Goal: Transaction & Acquisition: Purchase product/service

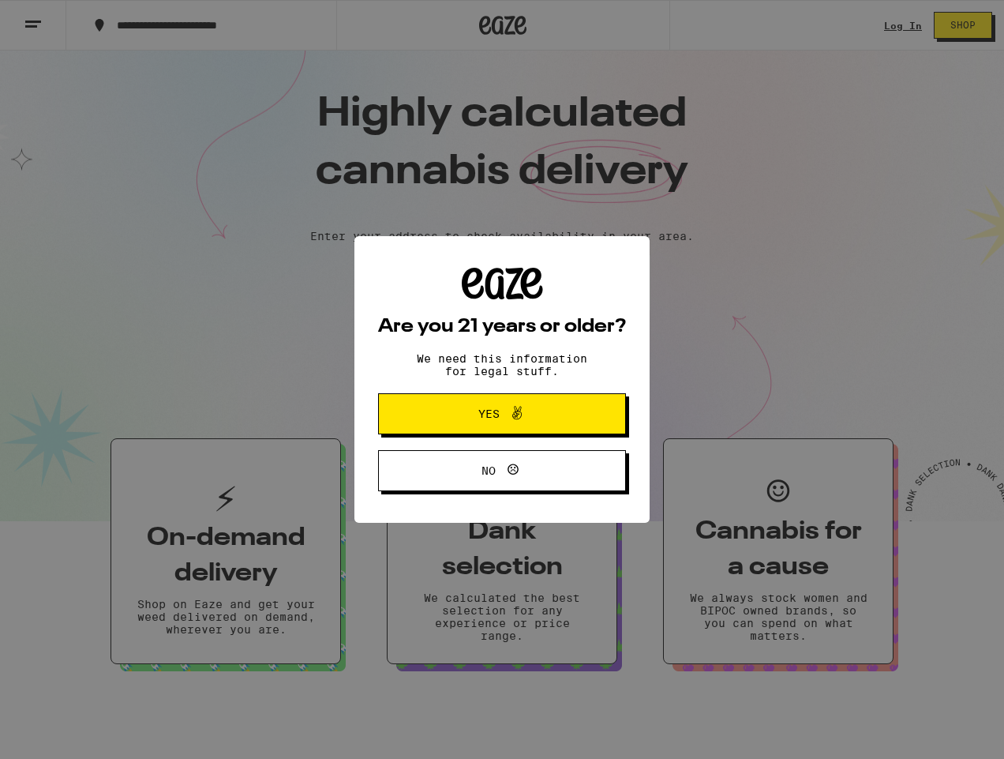
click at [450, 422] on span "Yes" at bounding box center [502, 413] width 120 height 21
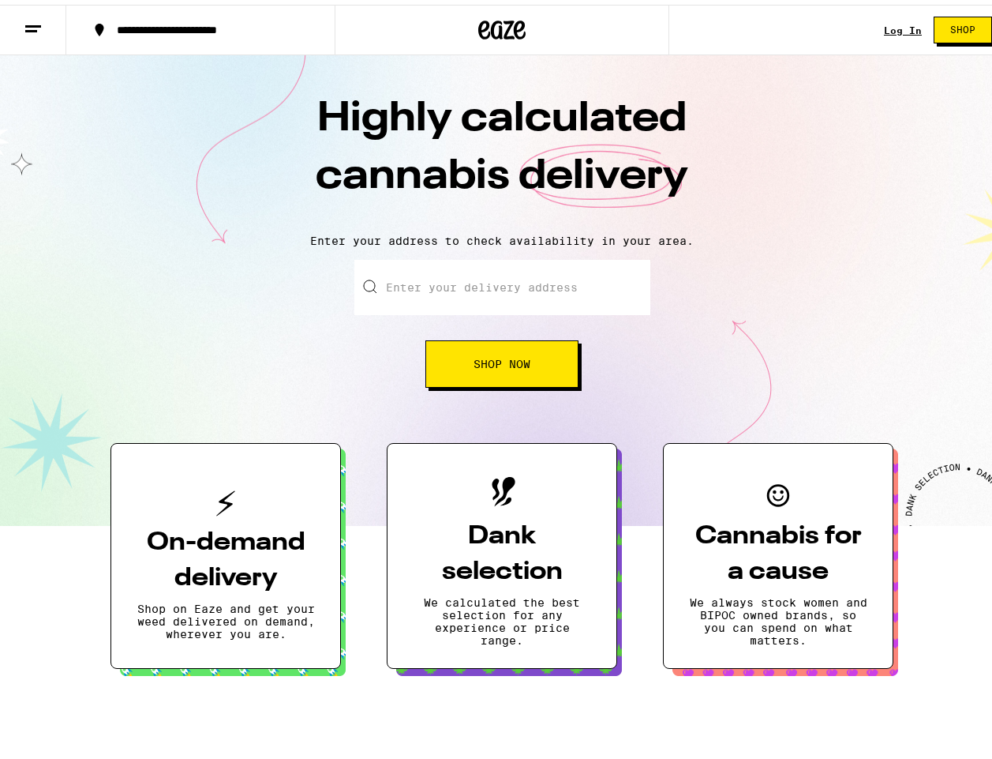
click at [449, 356] on button "Shop Now" at bounding box center [502, 359] width 153 height 47
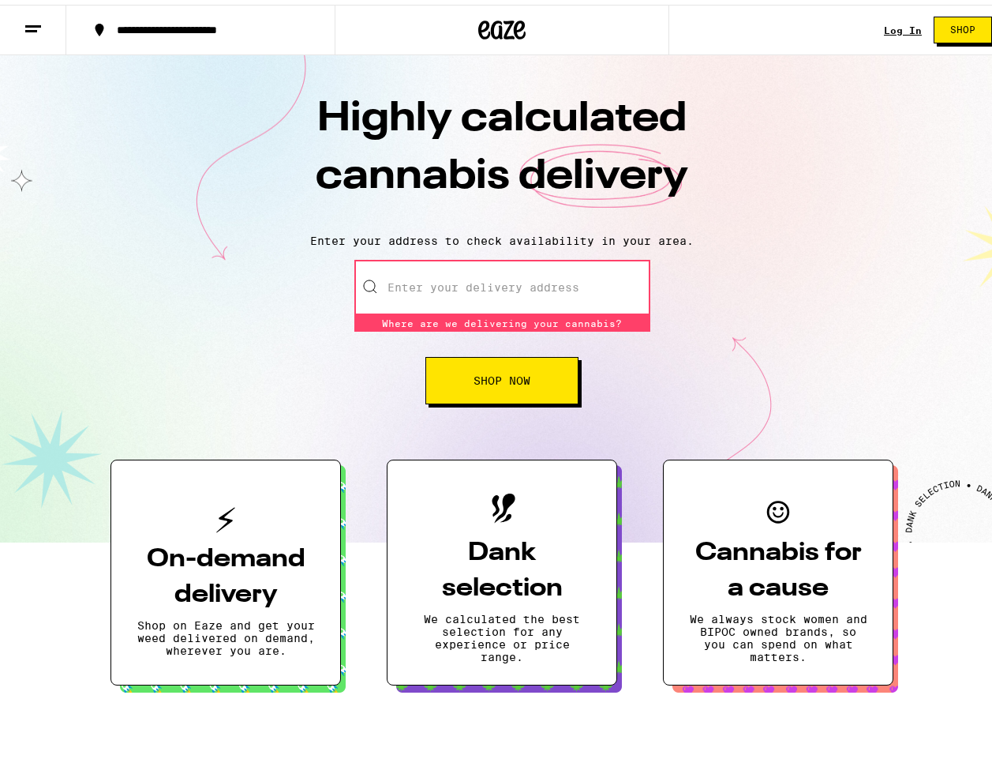
click at [414, 284] on input "Enter your delivery address" at bounding box center [502, 282] width 296 height 55
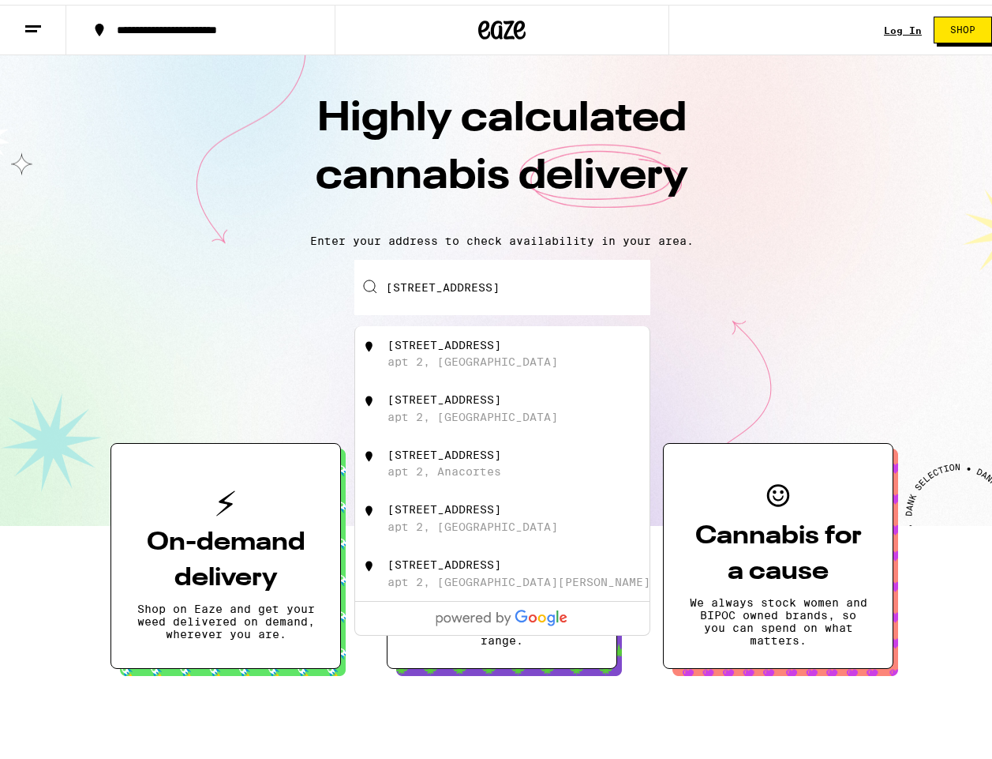
click at [476, 358] on div "apt 2, [GEOGRAPHIC_DATA]" at bounding box center [473, 357] width 171 height 13
type input "[STREET_ADDRESS]"
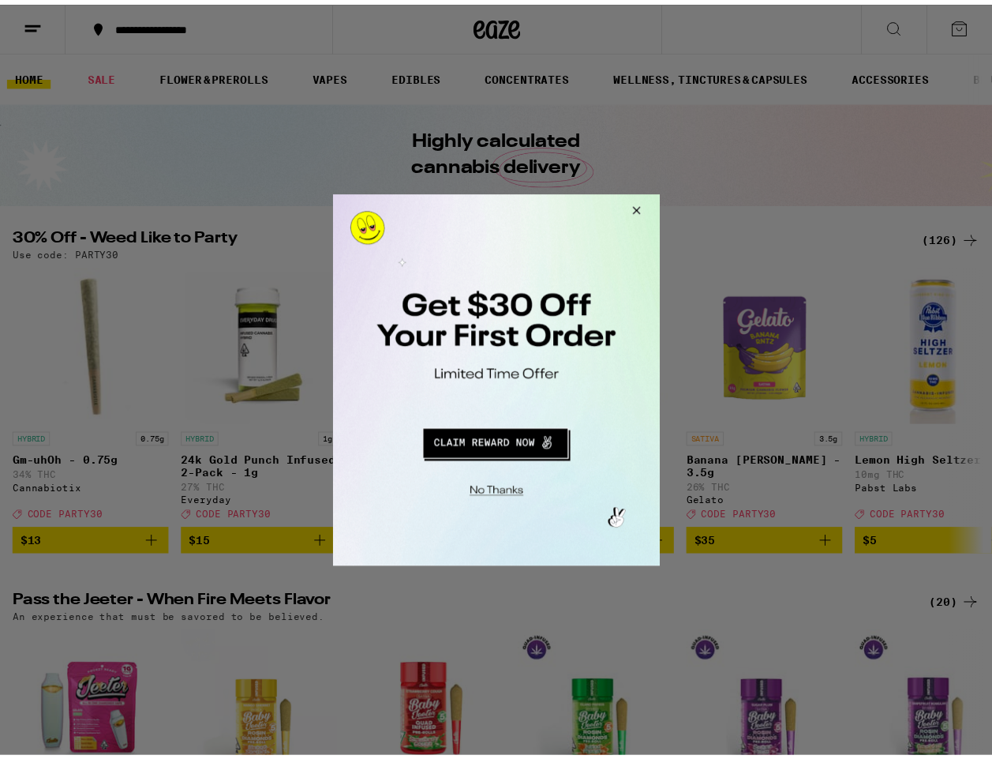
click at [636, 212] on button "Close Modal" at bounding box center [637, 212] width 43 height 38
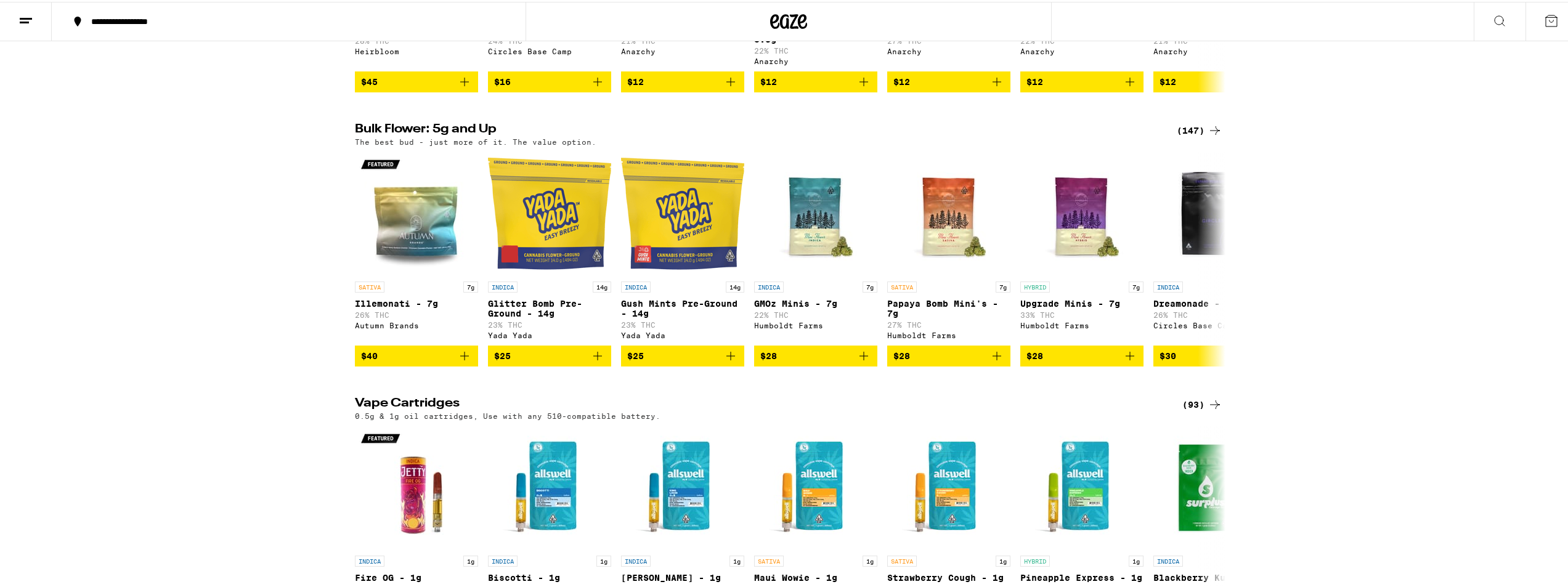
scroll to position [1233, 0]
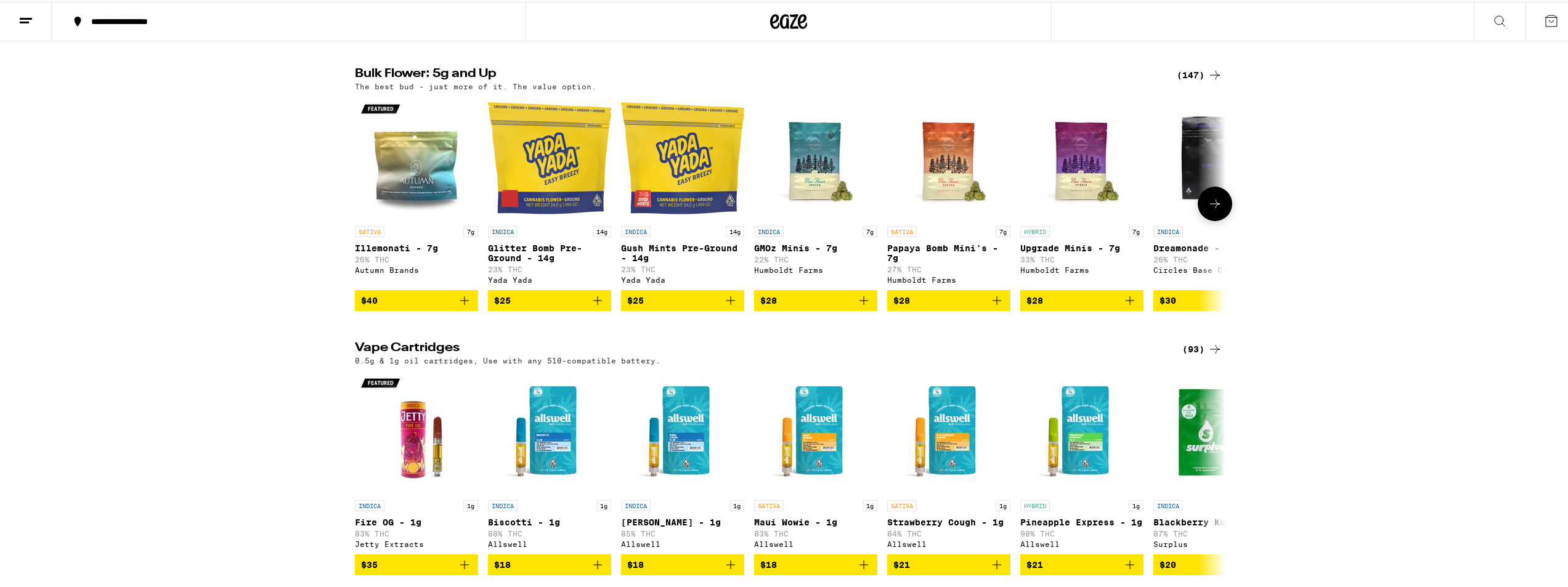
click at [774, 219] on button at bounding box center [1215, 202] width 34 height 34
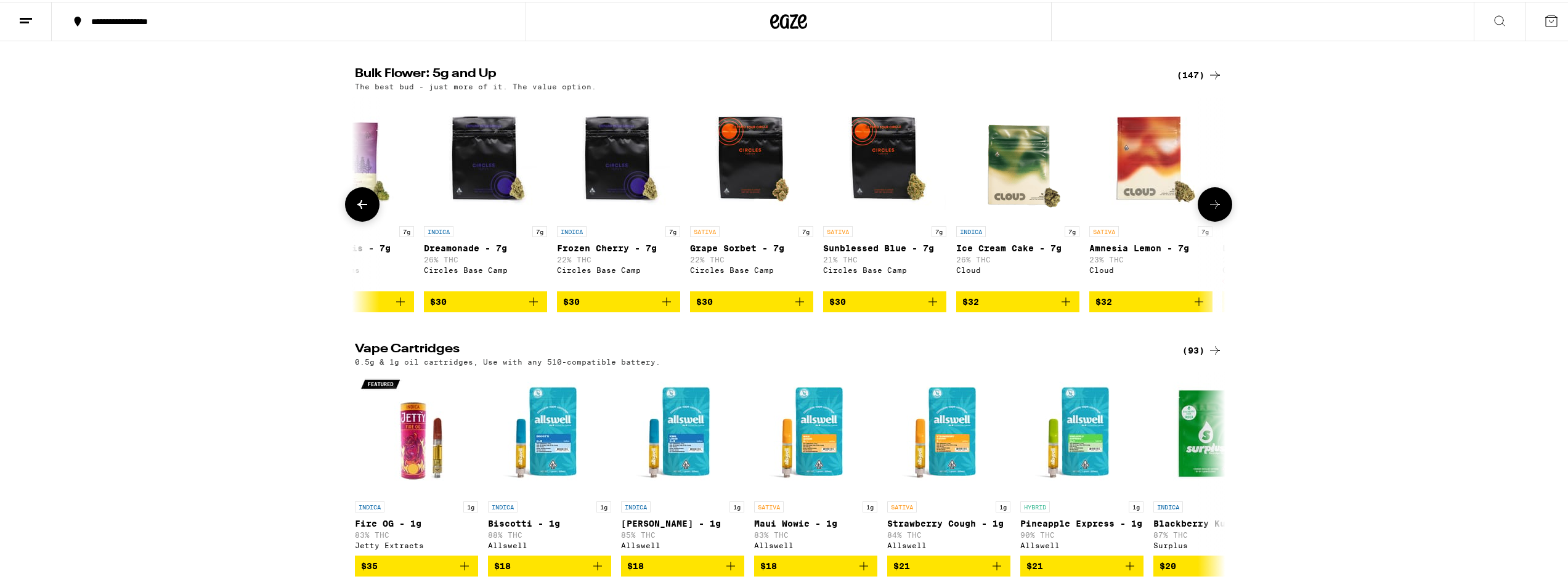
scroll to position [0, 733]
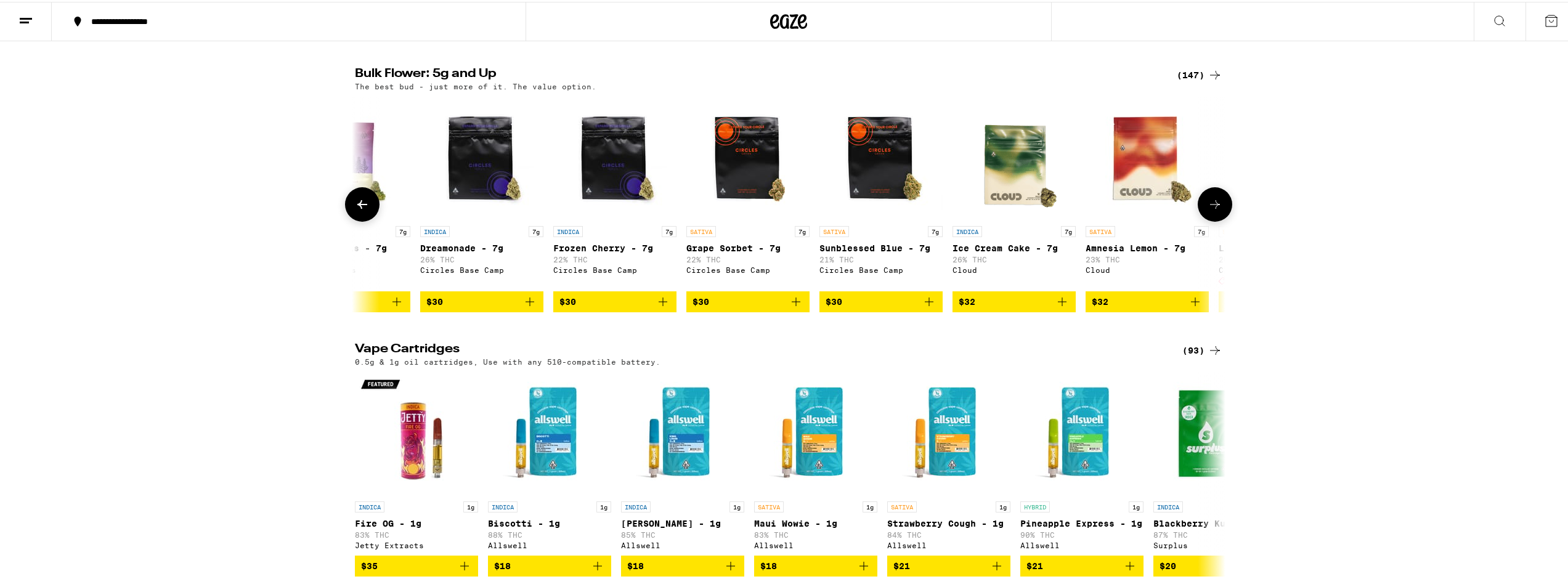
click at [774, 210] on icon at bounding box center [1214, 202] width 15 height 15
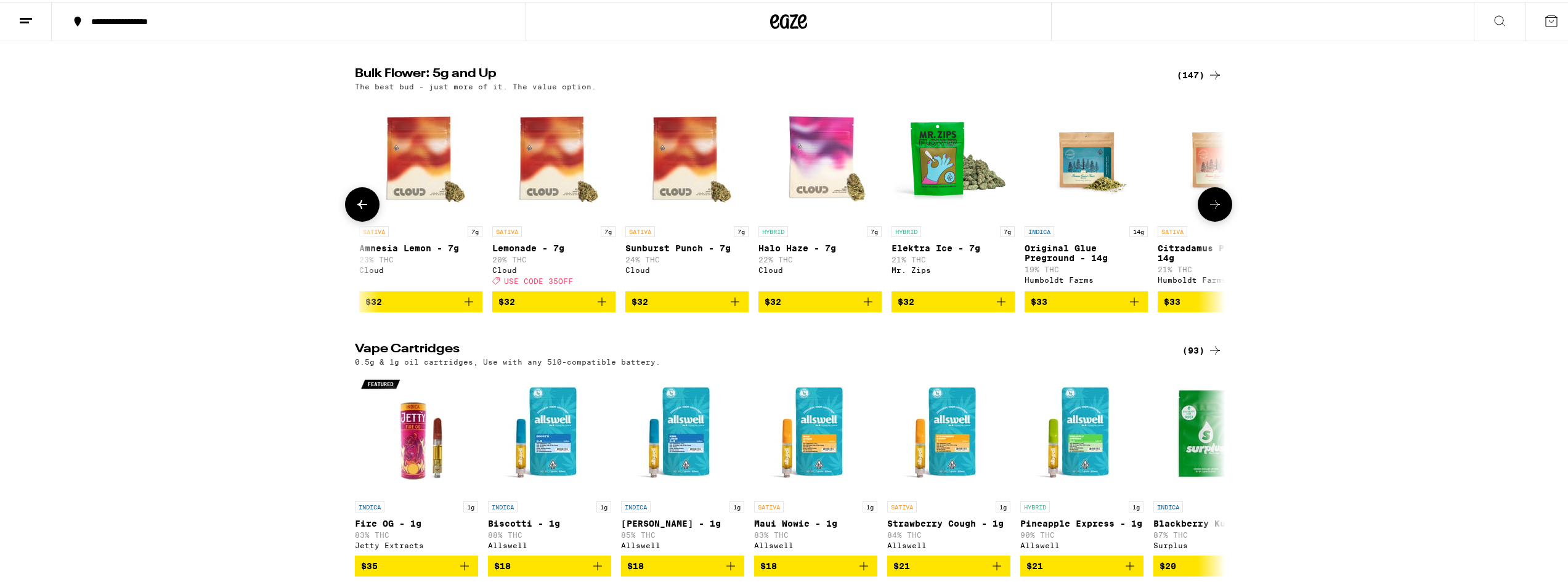
scroll to position [0, 1467]
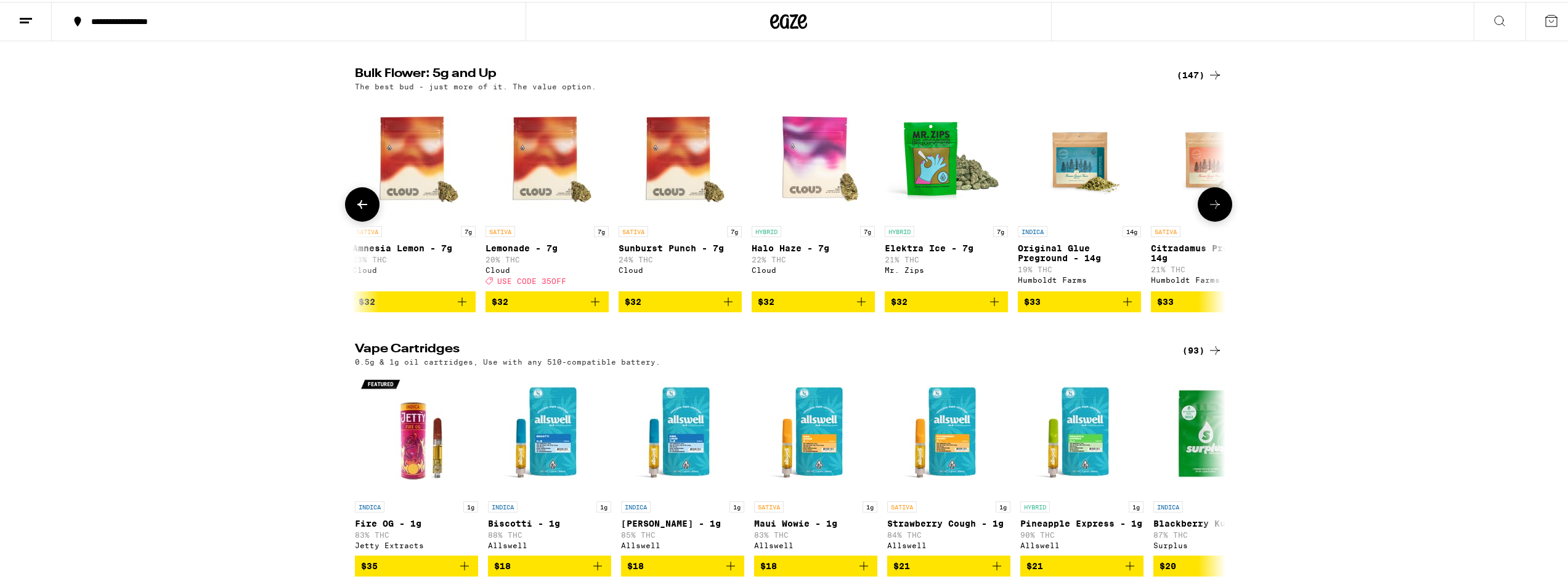
click at [774, 220] on button at bounding box center [1215, 203] width 34 height 34
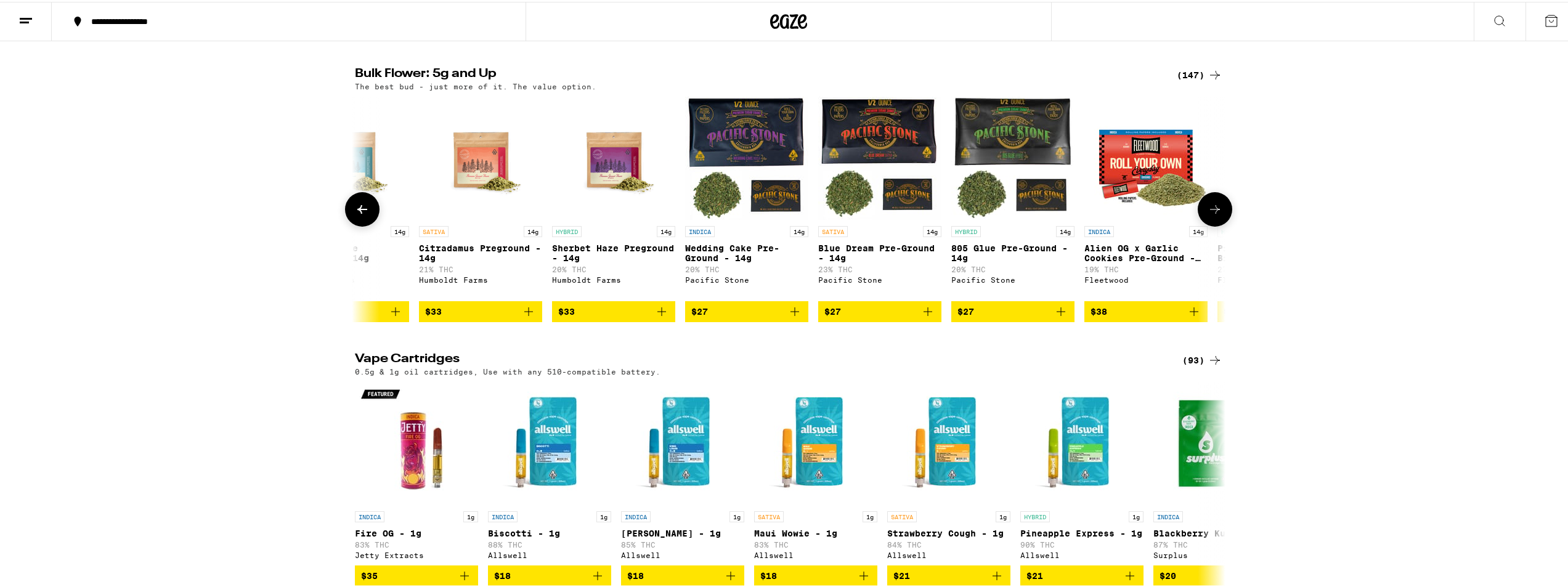
scroll to position [0, 2199]
click at [355, 215] on icon at bounding box center [362, 208] width 15 height 15
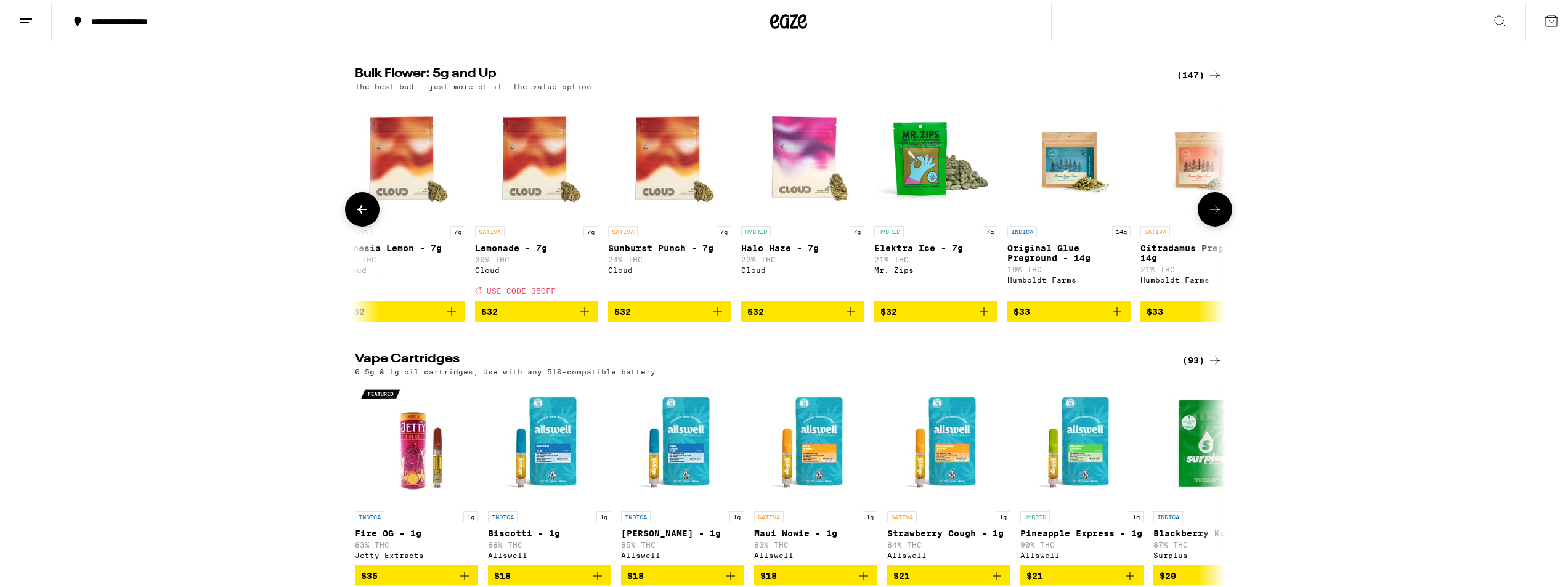
scroll to position [0, 1467]
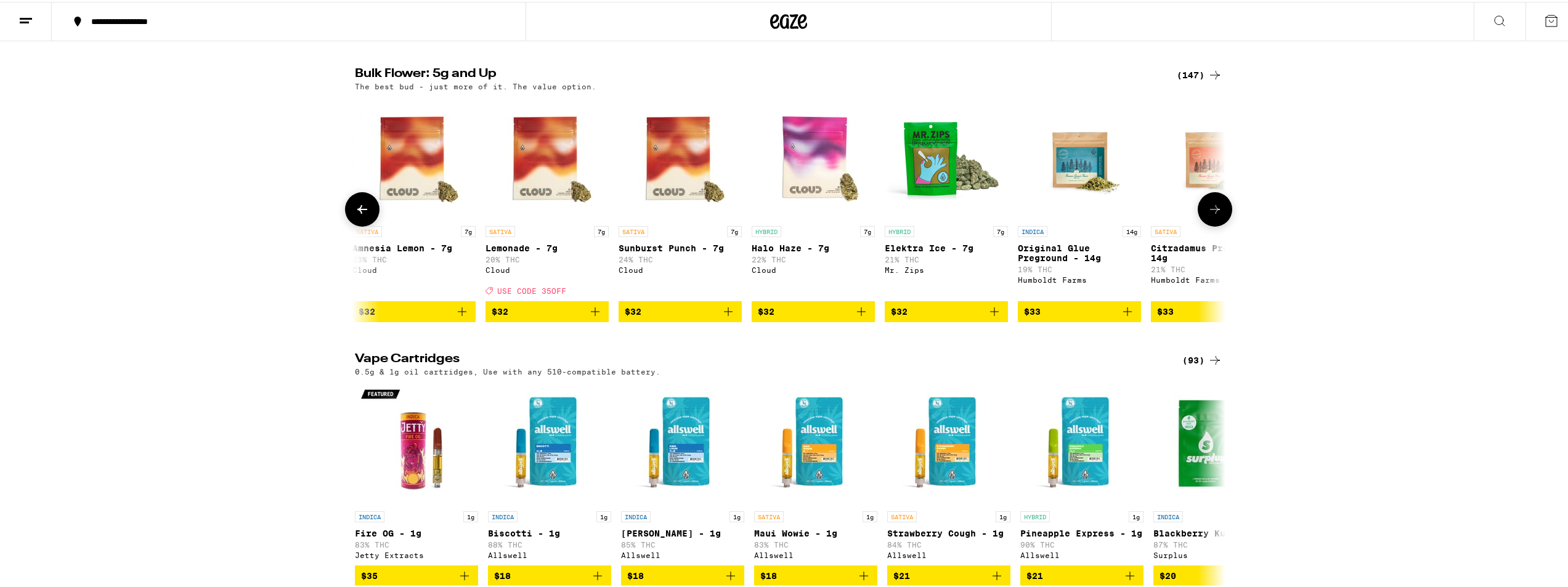
drag, startPoint x: 655, startPoint y: 353, endPoint x: 733, endPoint y: 343, distance: 78.6
click at [655, 318] on span "$32" at bounding box center [680, 310] width 111 height 15
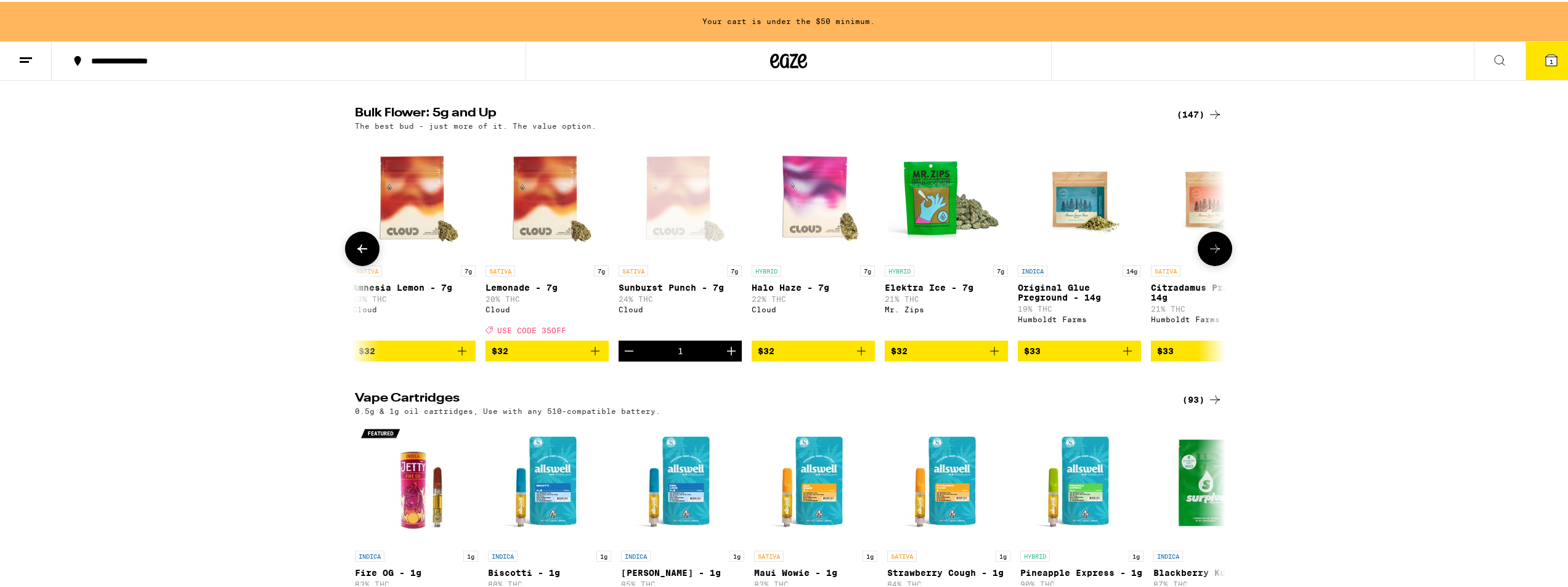
scroll to position [1272, 0]
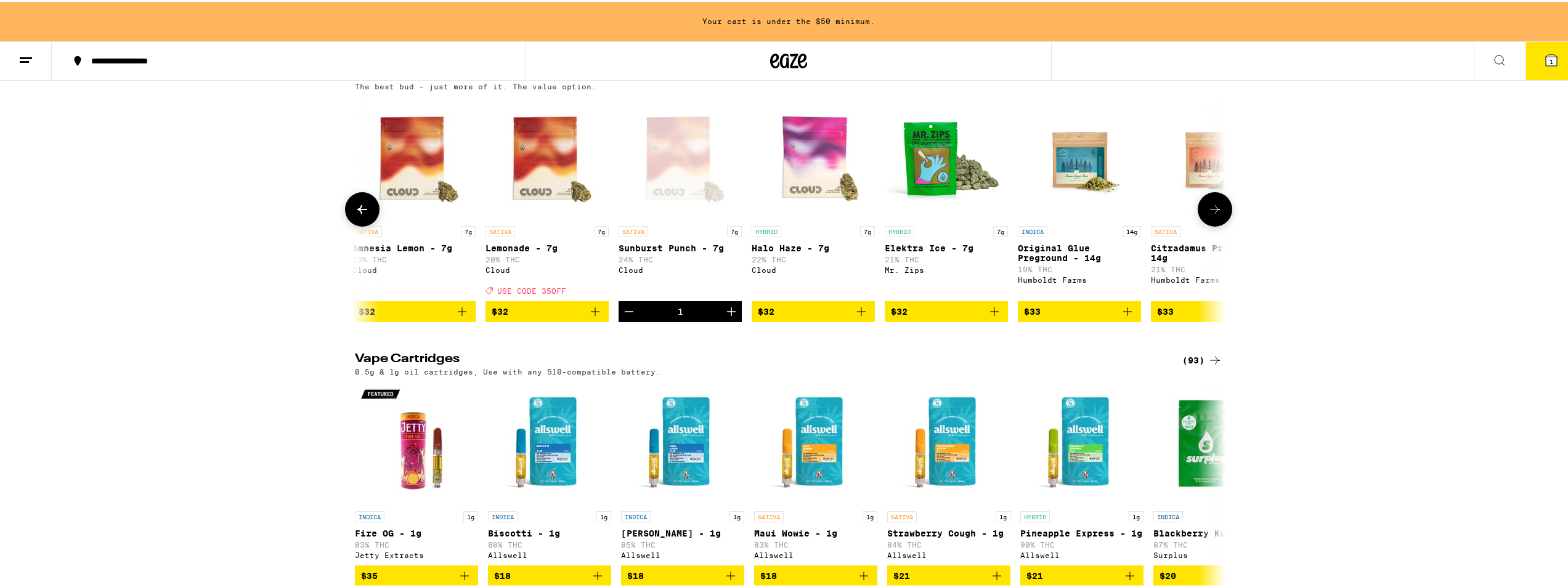
click at [726, 318] on icon "Increment" at bounding box center [731, 310] width 15 height 15
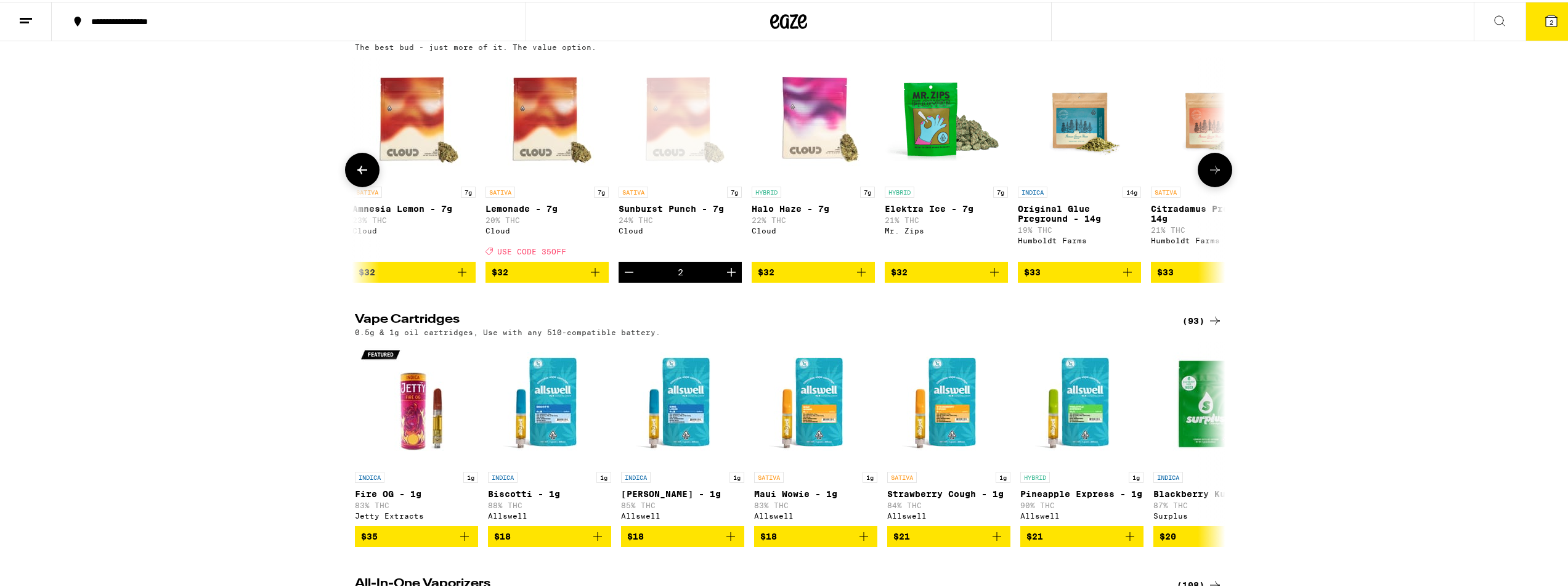
scroll to position [1233, 0]
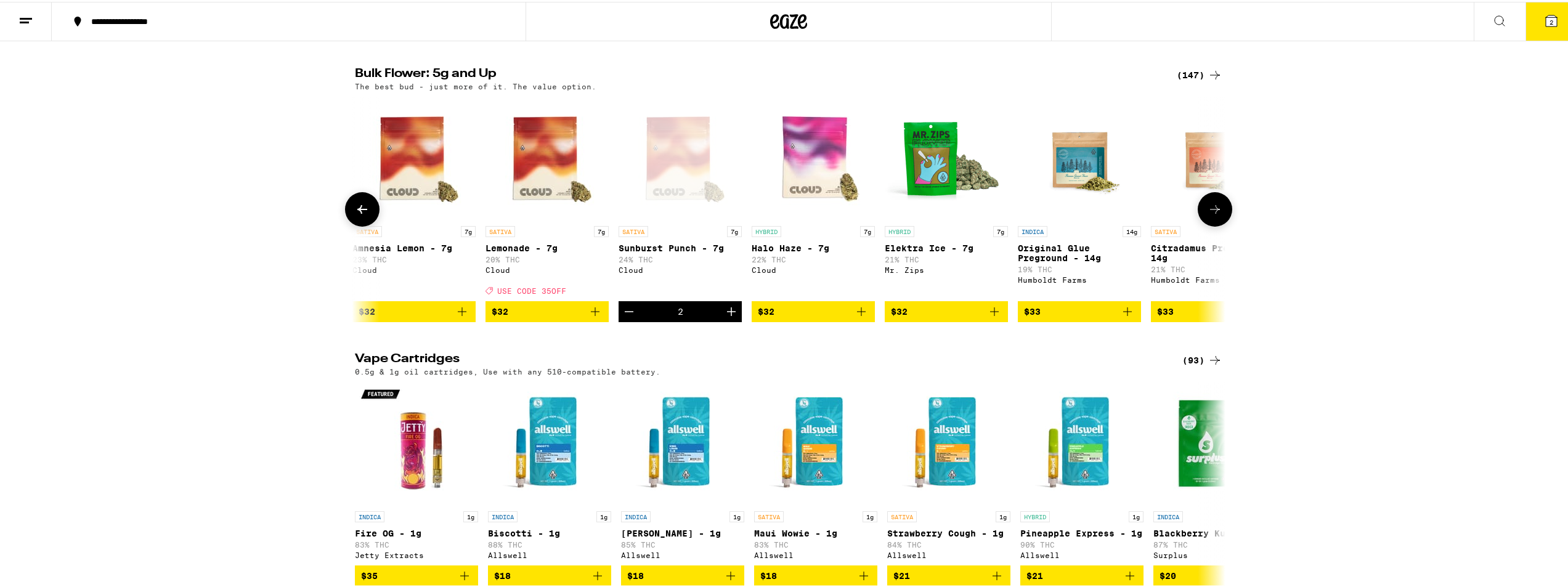
click at [627, 318] on icon "Decrement" at bounding box center [629, 310] width 15 height 15
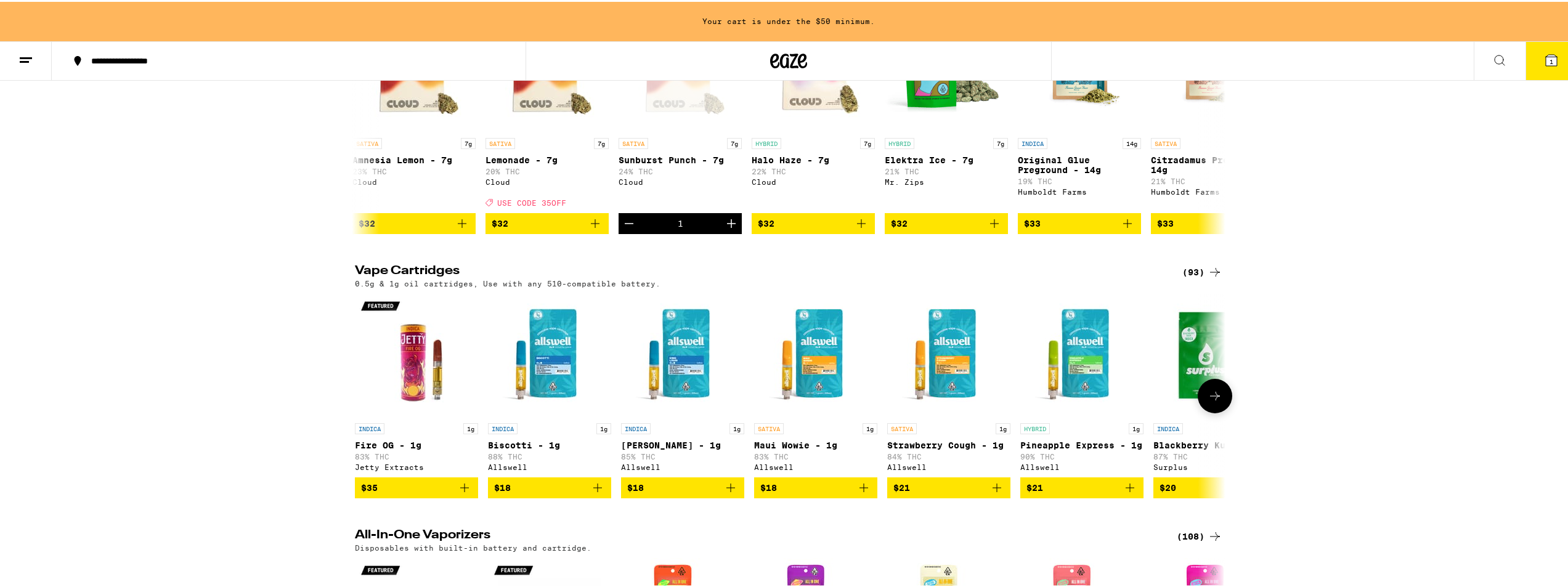
scroll to position [1395, 0]
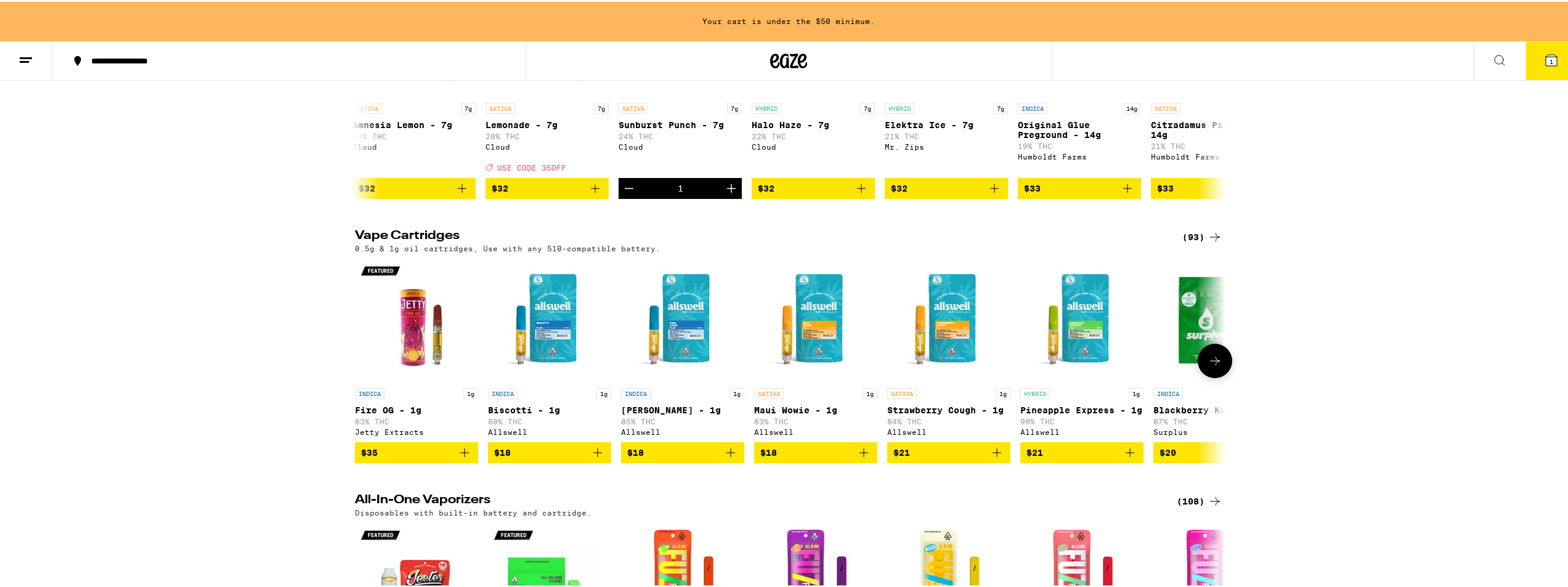
click at [592, 458] on icon "Add to bag" at bounding box center [597, 450] width 15 height 15
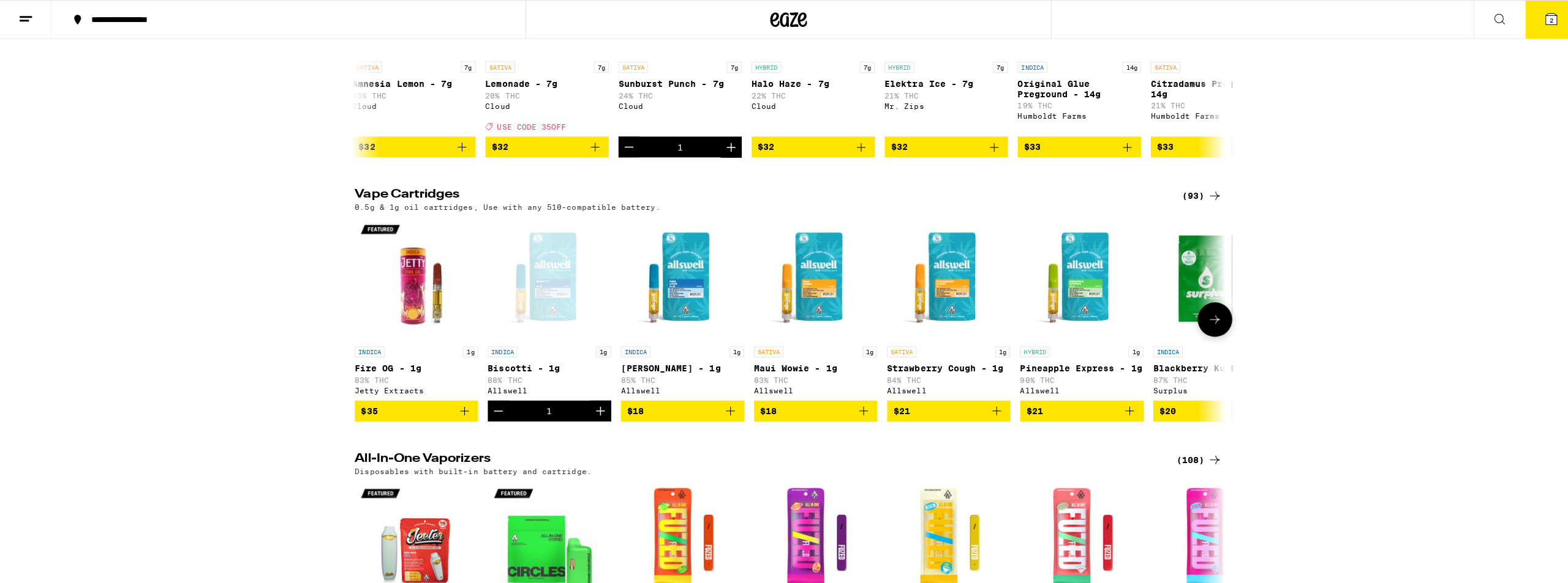
scroll to position [1347, 0]
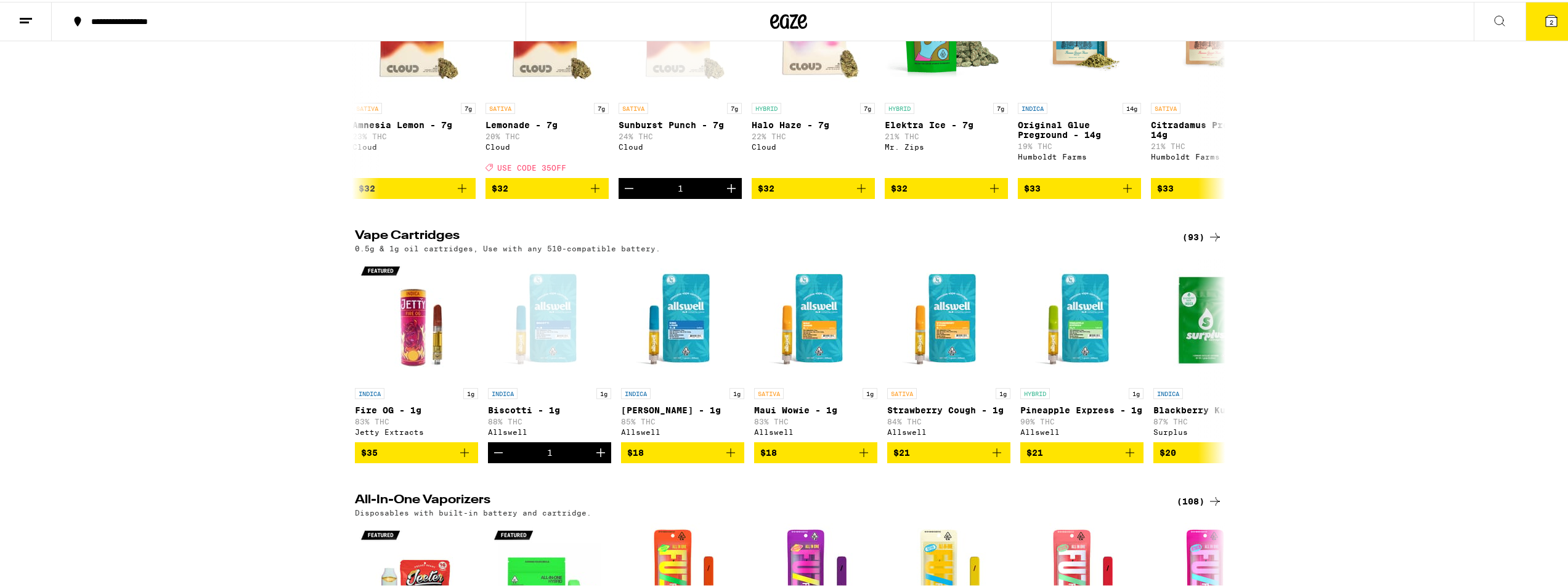
drag, startPoint x: 1534, startPoint y: 14, endPoint x: 1512, endPoint y: 23, distance: 23.8
click at [774, 15] on icon at bounding box center [1551, 19] width 15 height 15
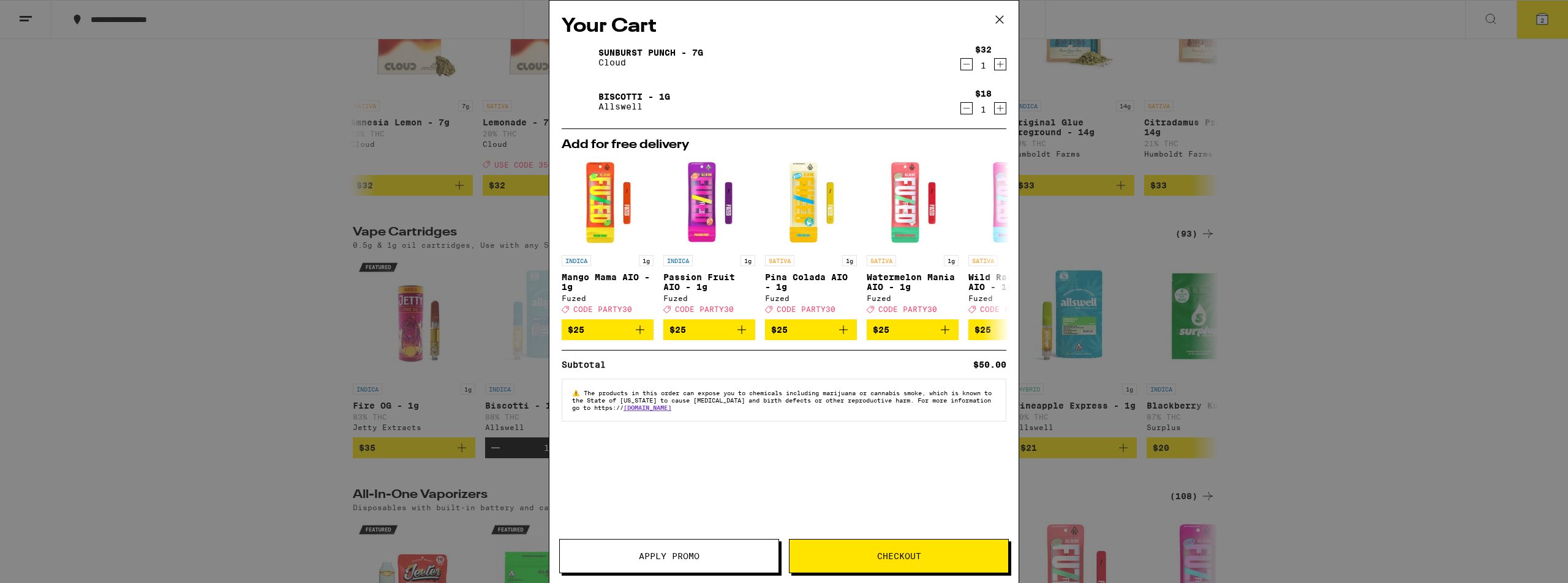
click at [770, 549] on button "Checkout" at bounding box center [898, 556] width 220 height 34
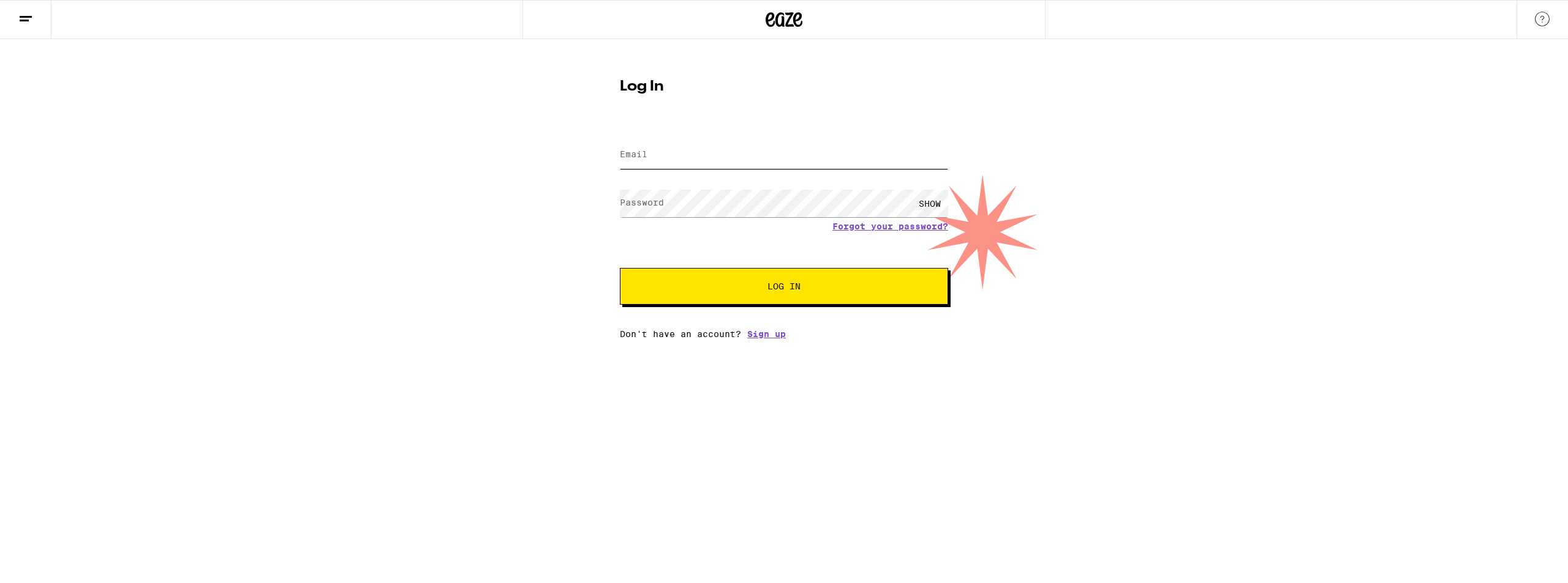
click at [725, 153] on input "Email" at bounding box center [784, 155] width 328 height 28
type input "[EMAIL_ADDRESS][DOMAIN_NAME]"
click at [620, 268] on button "Log In" at bounding box center [784, 286] width 328 height 36
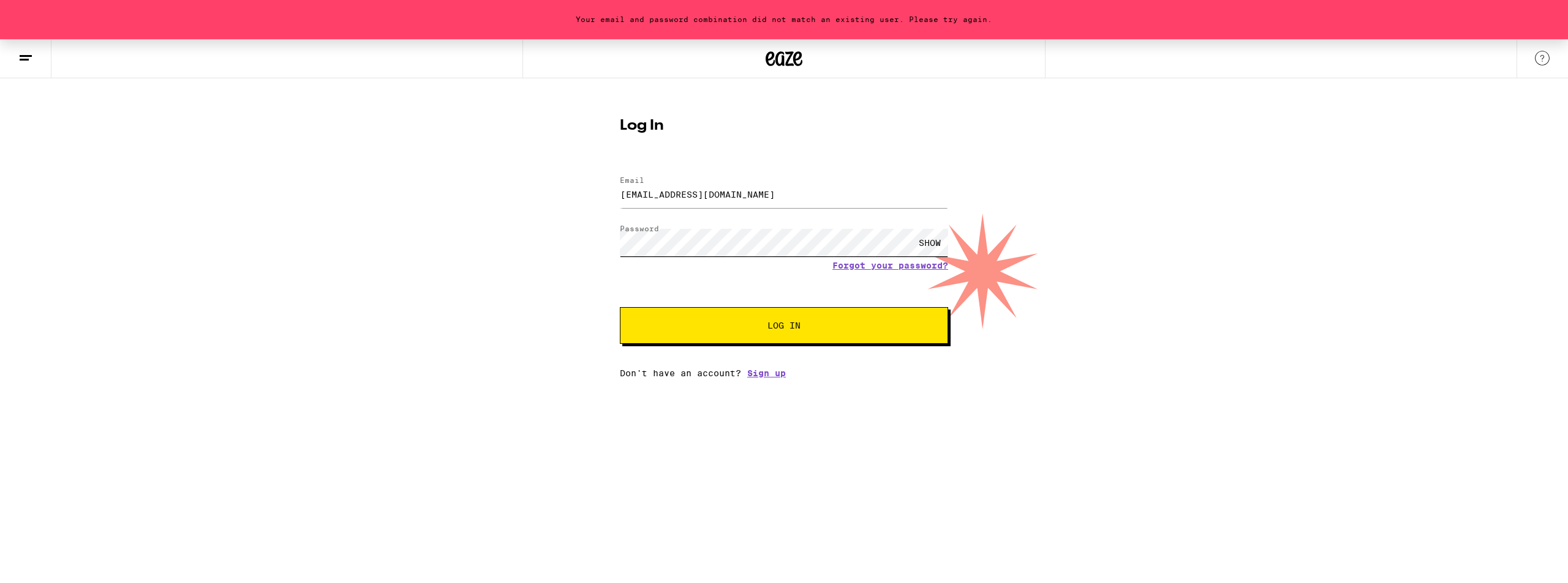
click at [620, 307] on button "Log In" at bounding box center [784, 325] width 328 height 36
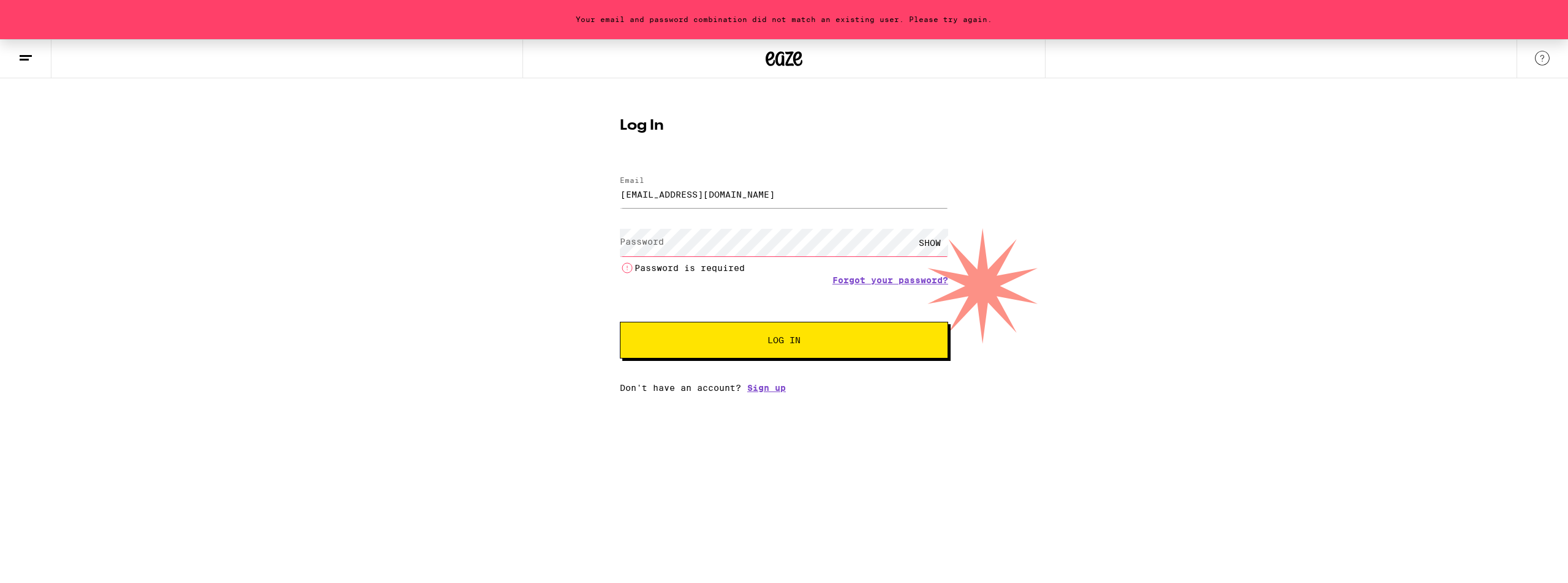
click at [770, 260] on div "SHOW Password is required" at bounding box center [784, 250] width 328 height 51
click at [770, 283] on link "Forgot your password?" at bounding box center [890, 280] width 116 height 10
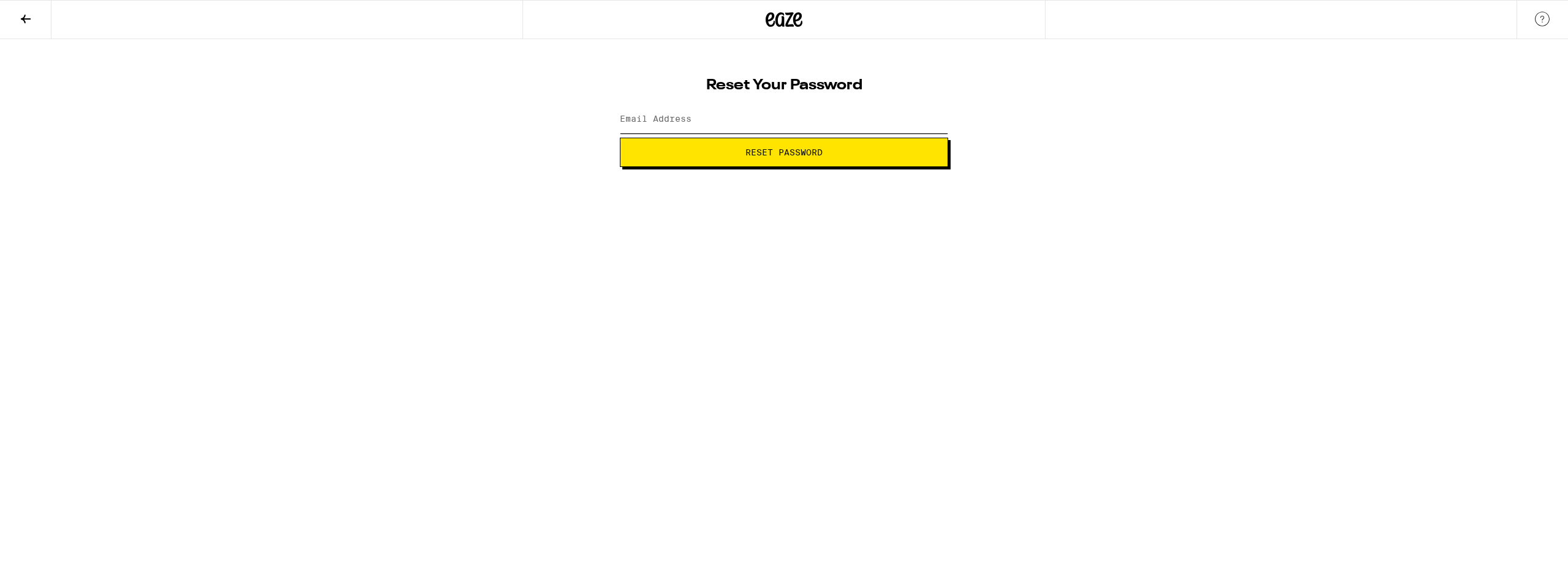
click at [656, 125] on input "Email Address" at bounding box center [784, 120] width 328 height 28
type input "[EMAIL_ADDRESS][DOMAIN_NAME]"
click at [711, 152] on span "Reset Password" at bounding box center [784, 152] width 307 height 9
click at [791, 161] on button "Submit" at bounding box center [784, 153] width 328 height 29
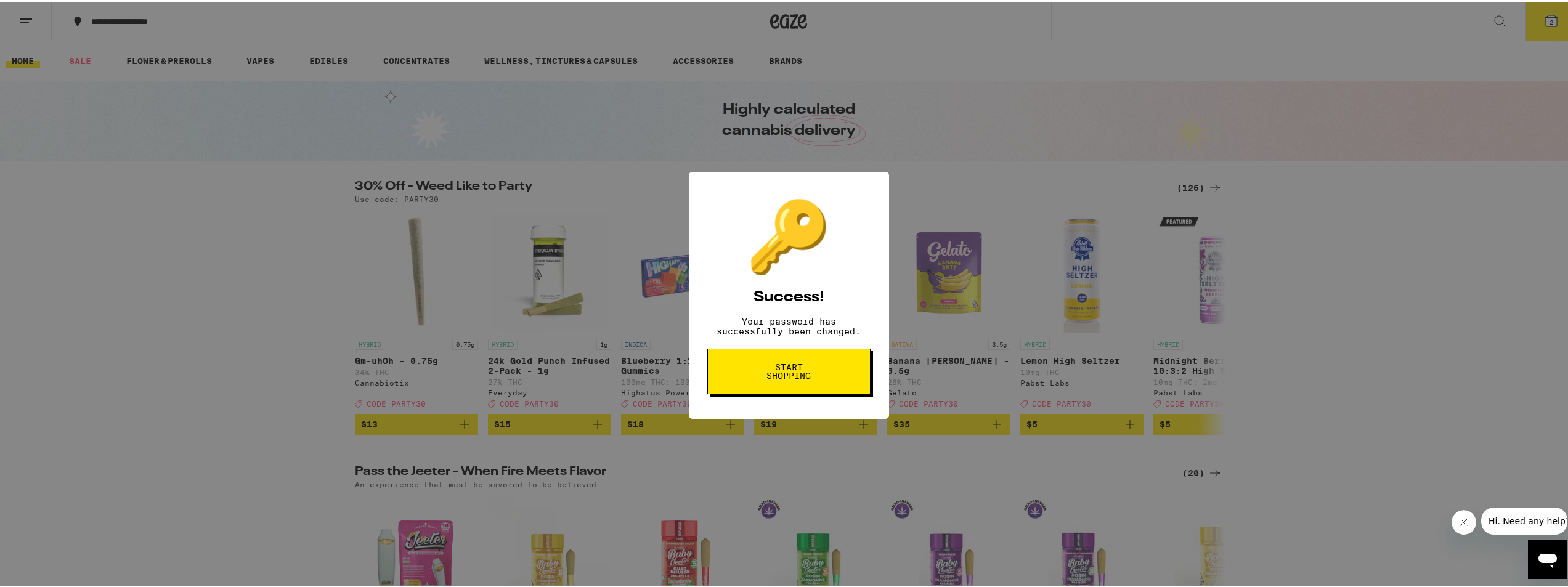
click at [794, 379] on span "Start shopping" at bounding box center [788, 370] width 63 height 17
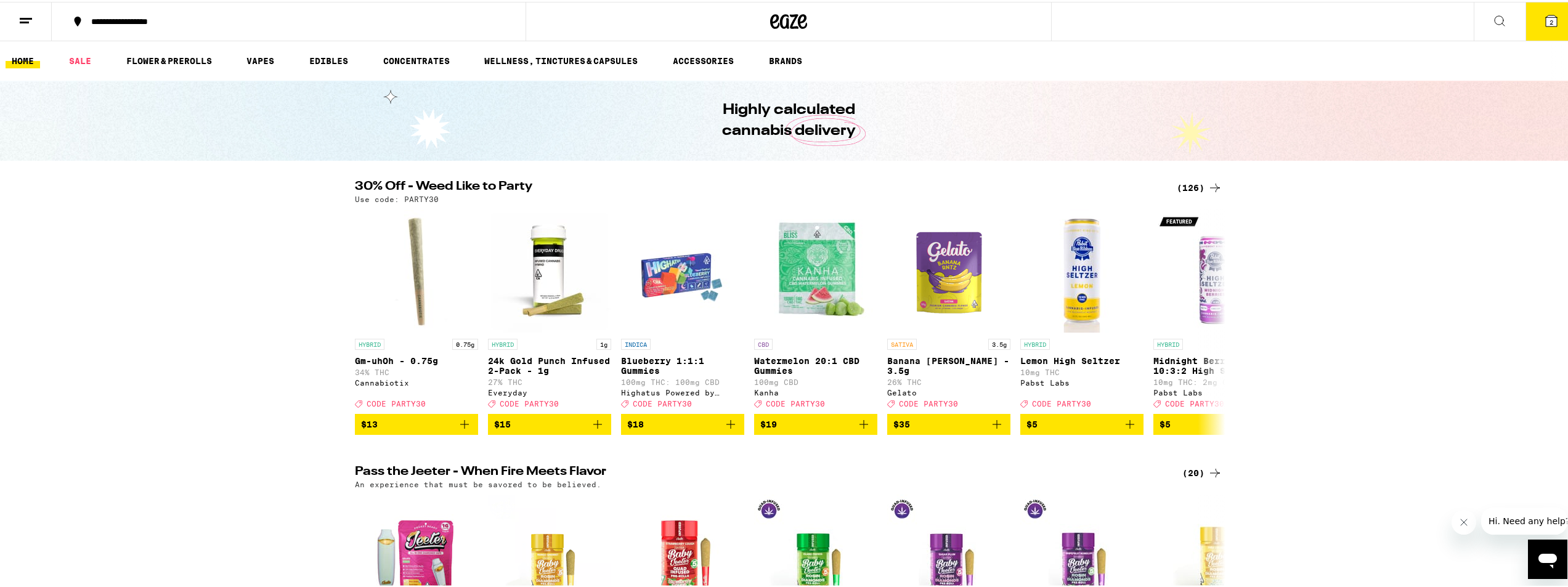
click at [1531, 30] on button "2" at bounding box center [1552, 20] width 52 height 38
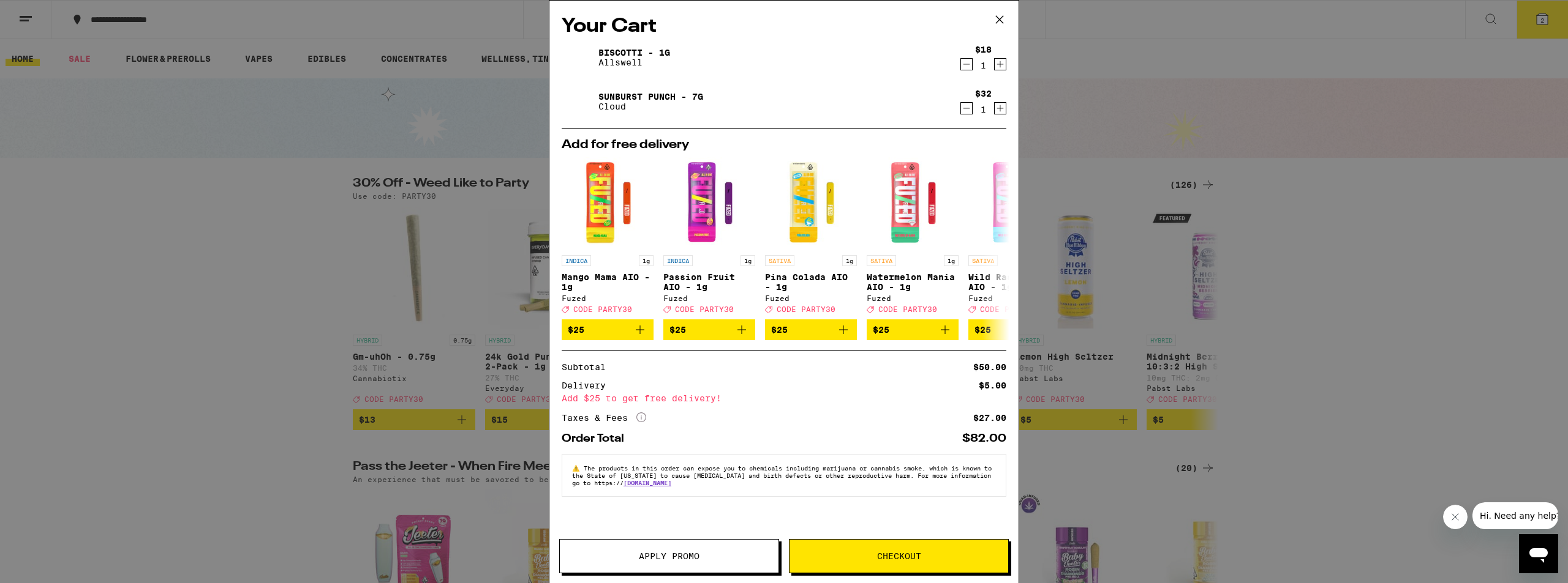
click at [1005, 20] on icon at bounding box center [1000, 19] width 19 height 19
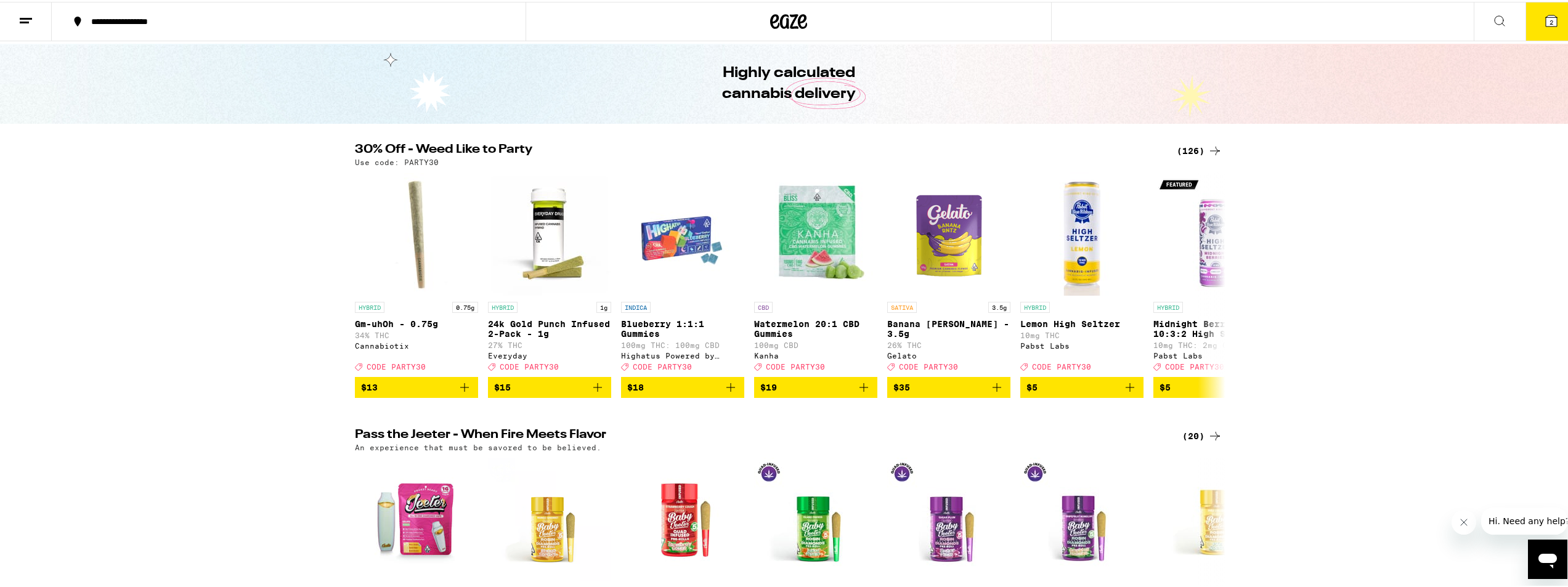
scroll to position [62, 0]
